Goal: Task Accomplishment & Management: Manage account settings

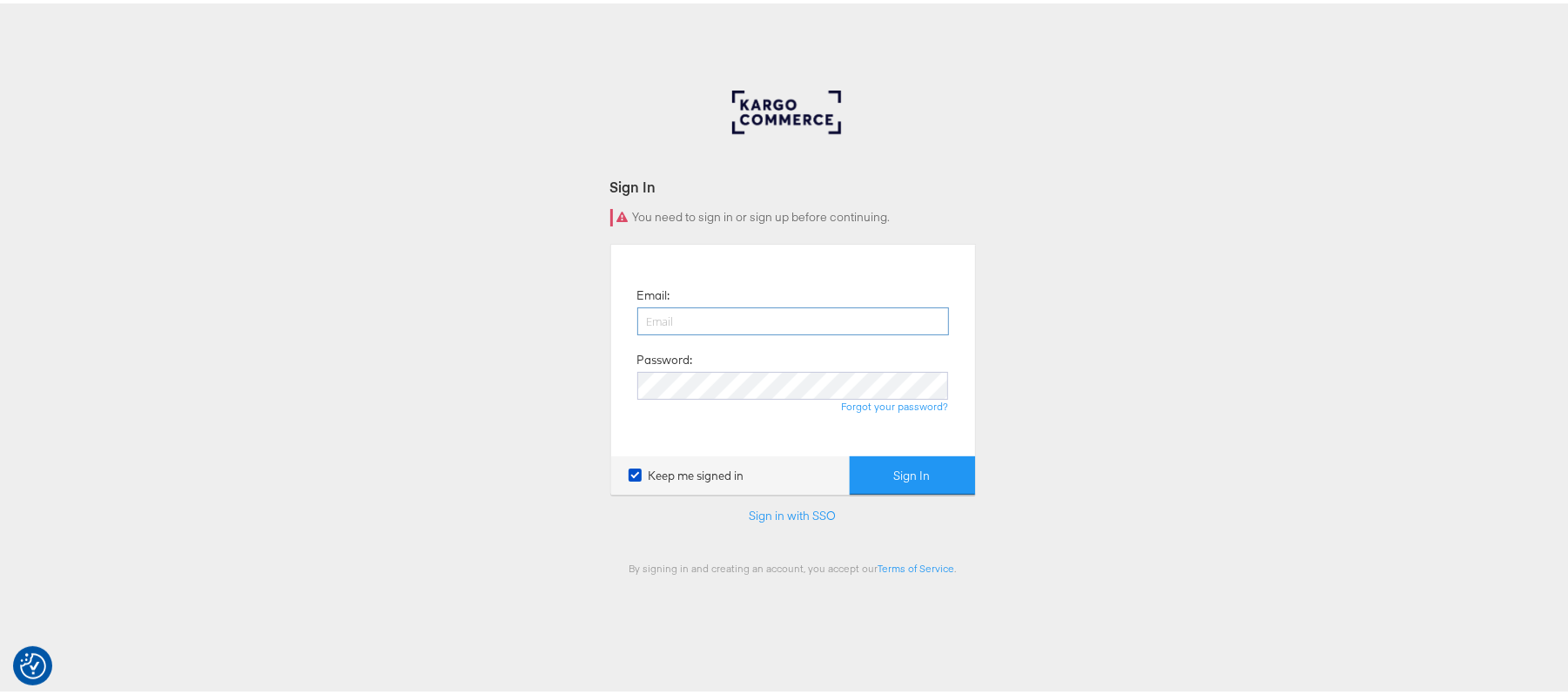
click at [684, 317] on input "email" at bounding box center [792, 318] width 312 height 28
type input "sanjana.pradhan@kargo.com"
click at [849, 453] on button "Sign In" at bounding box center [911, 473] width 125 height 39
